Goal: Task Accomplishment & Management: Manage account settings

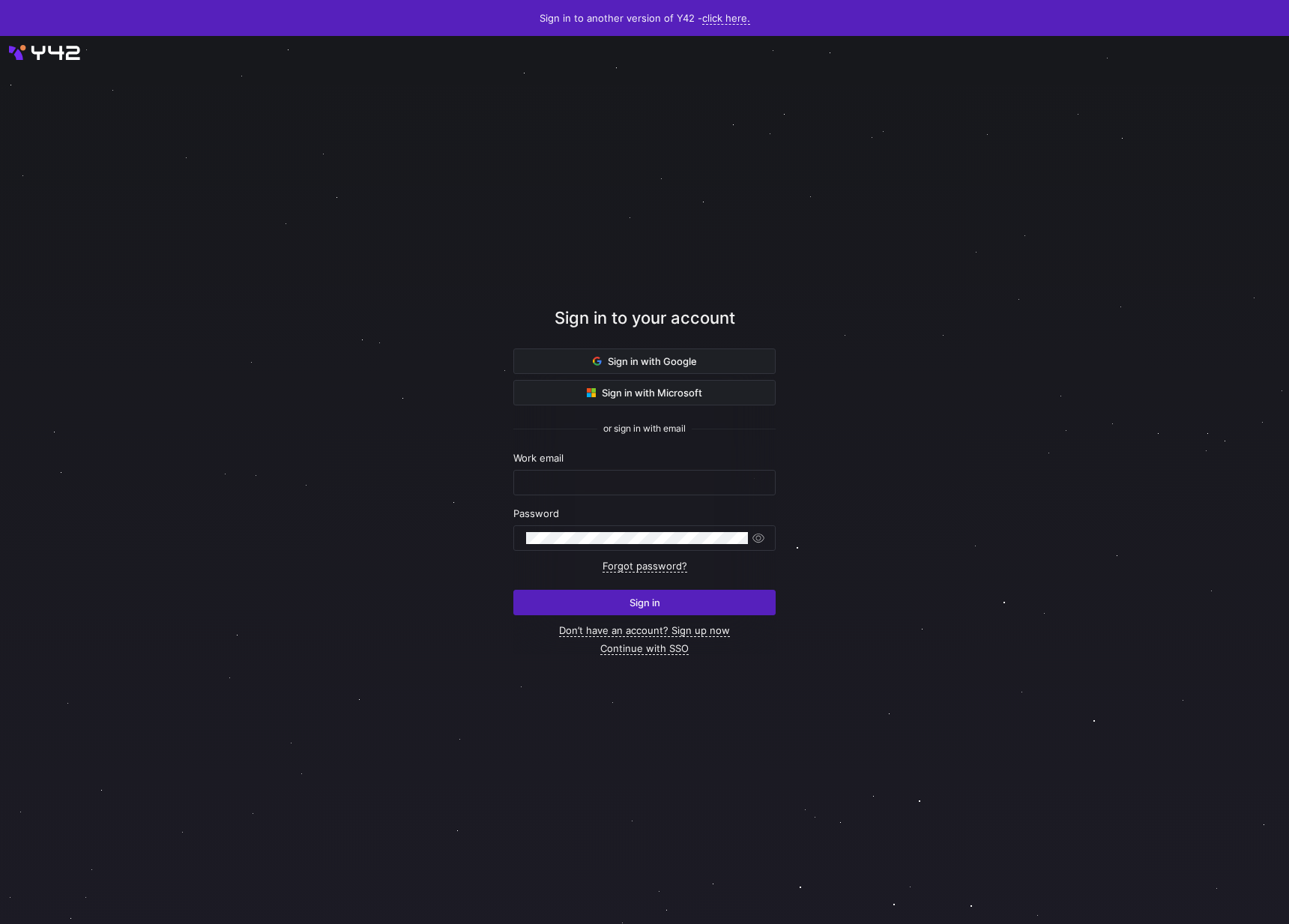
type input "sedona@statsig.com"
click at [550, 604] on span "submit" at bounding box center [644, 602] width 261 height 24
